Goal: Task Accomplishment & Management: Complete application form

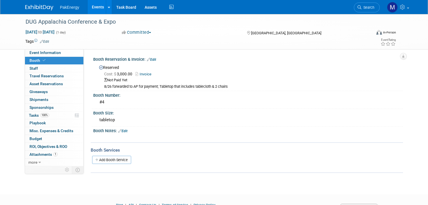
click at [93, 5] on link "Events" at bounding box center [98, 7] width 20 height 14
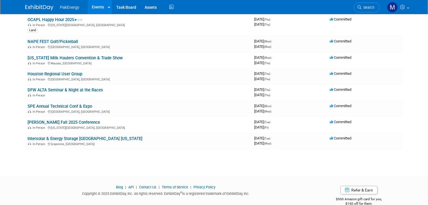
scroll to position [116, 0]
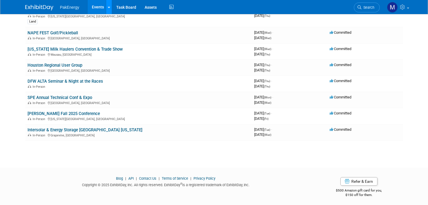
click at [108, 6] on icon at bounding box center [109, 8] width 2 height 4
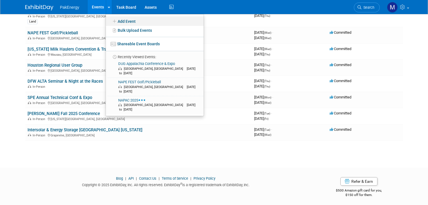
click at [124, 20] on link "Add Event" at bounding box center [155, 21] width 98 height 10
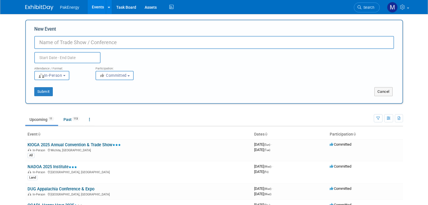
click at [39, 41] on input "New Event" at bounding box center [214, 42] width 360 height 13
drag, startPoint x: 124, startPoint y: 43, endPoint x: -11, endPoint y: 54, distance: 135.2
click at [0, 54] on html "PakEnergy Events Add Event Bulk Upload Events Shareable Event Boards Recently V…" at bounding box center [214, 102] width 428 height 205
paste input "[EMAIL_ADDRESS][PERSON_NAME][DOMAIN_NAME]"
click at [83, 42] on input "Knights of Columbus Golf Tournament" at bounding box center [214, 42] width 360 height 13
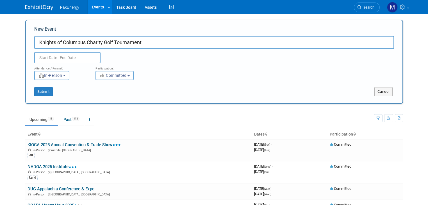
type input "Knights of Columbus Charity Golf Tournament"
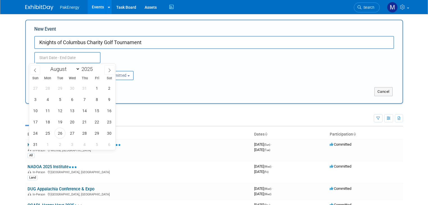
click at [86, 56] on input "text" at bounding box center [67, 57] width 66 height 11
click at [109, 68] on icon at bounding box center [110, 70] width 4 height 4
select select "9"
click at [108, 99] on span "11" at bounding box center [109, 99] width 11 height 11
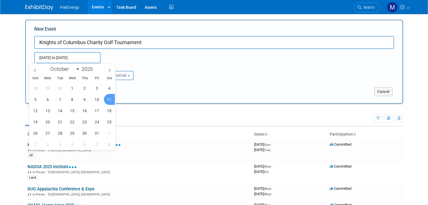
click at [108, 98] on span "11" at bounding box center [109, 99] width 11 height 11
type input "[DATE] to [DATE]"
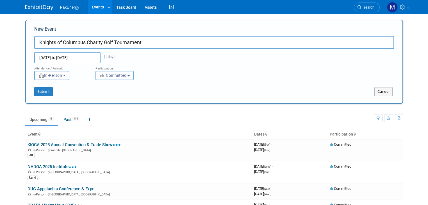
click at [124, 74] on button "Committed" at bounding box center [114, 75] width 38 height 9
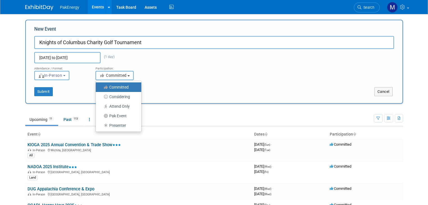
click at [124, 74] on button "Committed" at bounding box center [114, 75] width 38 height 9
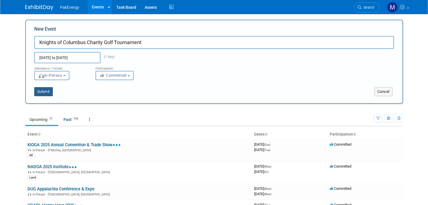
click at [36, 89] on button "Submit" at bounding box center [43, 91] width 19 height 9
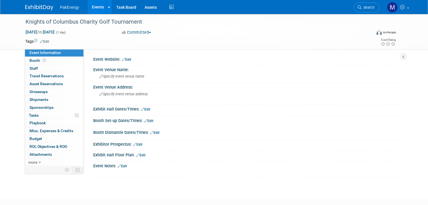
click at [122, 58] on link "Edit" at bounding box center [126, 60] width 9 height 4
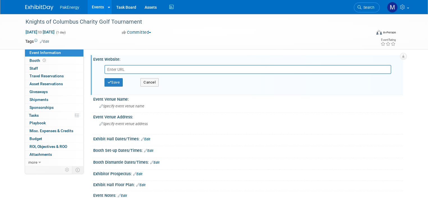
paste input "https://www.kofc6878.com/events/annual-charity-golf-tournament"
type input "https://www.kofc6878.com/events/annual-charity-golf-tournament"
click at [107, 81] on button "Save" at bounding box center [113, 82] width 19 height 8
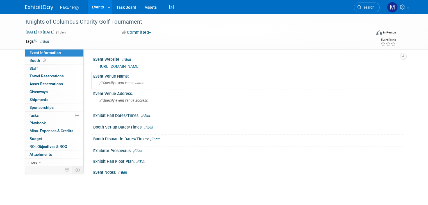
click at [118, 80] on div "Specify event venue name" at bounding box center [247, 82] width 301 height 9
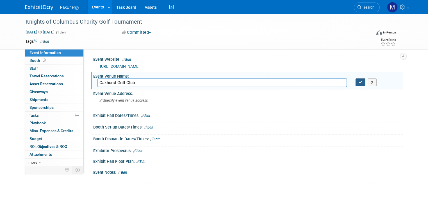
type input "Oakhurst Golf Club"
click at [362, 81] on icon "button" at bounding box center [361, 82] width 4 height 4
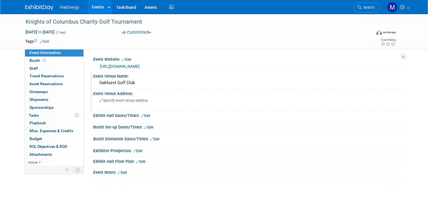
click at [125, 99] on span "Specify event venue address" at bounding box center [123, 100] width 48 height 4
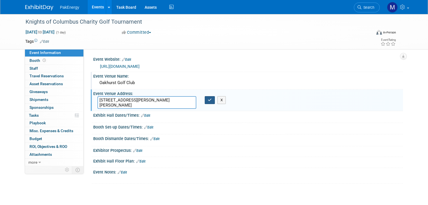
type textarea "20700 Mills Branch Dr. Porter, TX 77365"
click at [205, 98] on button "button" at bounding box center [210, 100] width 10 height 8
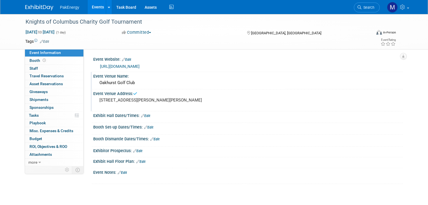
click at [141, 114] on link "Edit" at bounding box center [145, 116] width 9 height 4
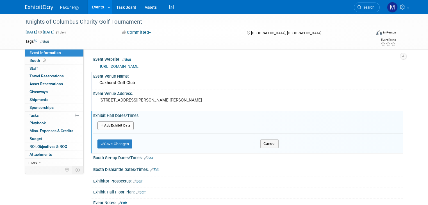
click at [112, 122] on button "Add Another Exhibit Date" at bounding box center [115, 125] width 36 height 8
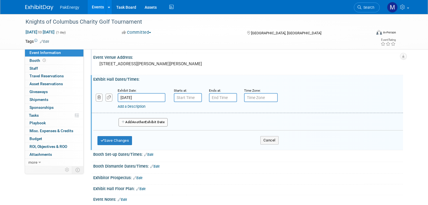
scroll to position [101, 0]
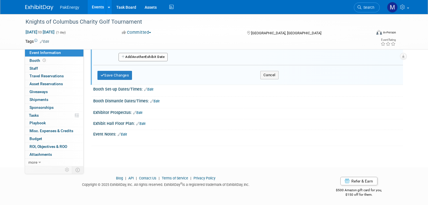
click at [120, 132] on link "Edit" at bounding box center [122, 134] width 9 height 4
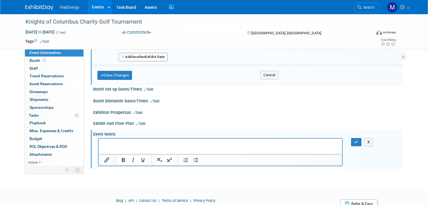
scroll to position [0, 0]
click at [146, 87] on link "Edit" at bounding box center [148, 89] width 9 height 4
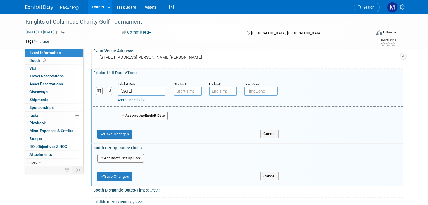
scroll to position [29, 0]
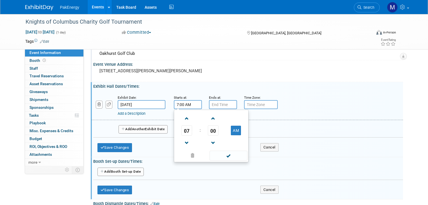
click at [185, 101] on input "7:00 AM" at bounding box center [188, 104] width 28 height 9
click at [182, 140] on span at bounding box center [187, 143] width 10 height 10
click at [208, 127] on span "00" at bounding box center [213, 130] width 11 height 10
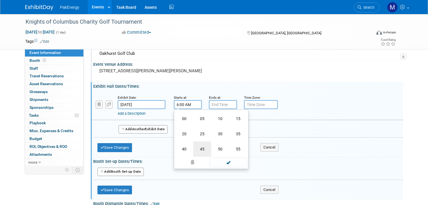
click at [198, 145] on td "45" at bounding box center [202, 148] width 18 height 15
type input "6:45 AM"
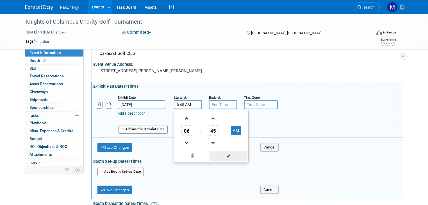
click at [230, 153] on span at bounding box center [228, 155] width 38 height 10
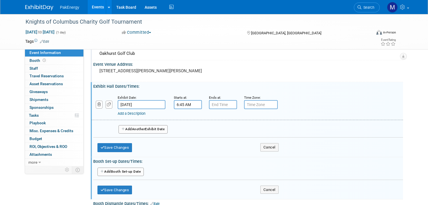
click at [125, 112] on link "Add a Description" at bounding box center [132, 113] width 28 height 4
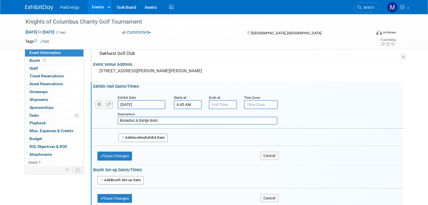
click at [118, 120] on input "Breakfast & Range Balls" at bounding box center [198, 121] width 160 height 8
click at [170, 121] on input "6:45 am - Breakfast & Range Balls" at bounding box center [198, 121] width 160 height 8
click at [122, 120] on input "6:45 am - Breakfast & Range Balls; 8am Shotgun start followed by lunch & pr" at bounding box center [198, 121] width 160 height 8
click at [128, 120] on input "6:45am - Breakfast & Range Balls; 8am Shotgun start followed by lunch & pr" at bounding box center [198, 121] width 160 height 8
click at [232, 120] on input "6:45am Breakfast & Range Balls; 8am Shotgun start followed by lunch & pr" at bounding box center [198, 121] width 160 height 8
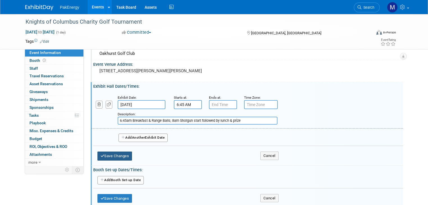
type input "6:45am Breakfast & Range Balls; 8am Shotgun start followed by lunch & prize"
click at [115, 151] on button "Save Changes" at bounding box center [114, 155] width 35 height 9
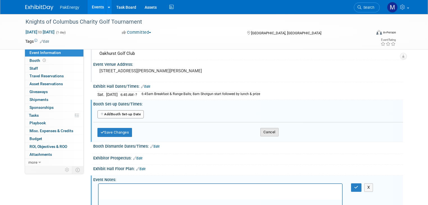
click at [268, 128] on button "Cancel" at bounding box center [269, 132] width 18 height 8
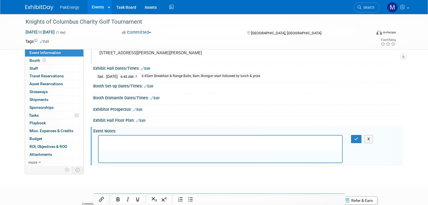
scroll to position [51, 0]
